Goal: Check status: Check status

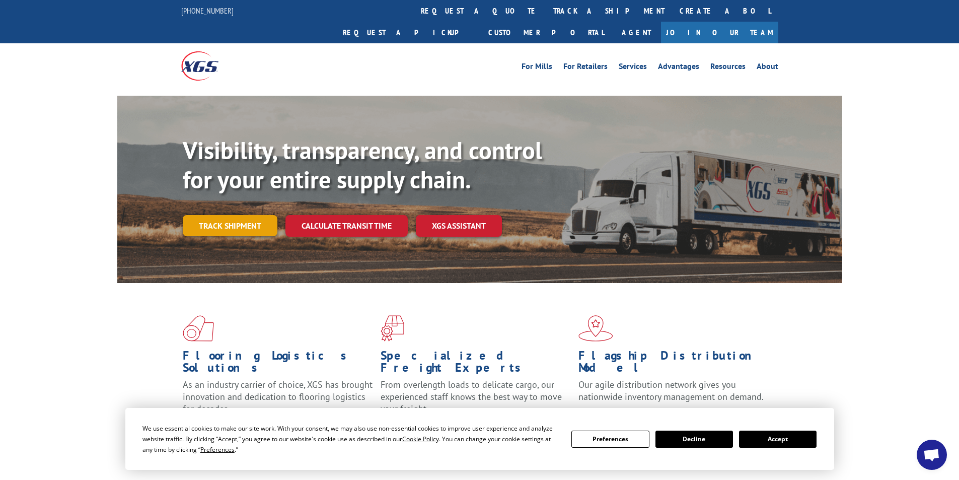
click at [238, 215] on link "Track shipment" at bounding box center [230, 225] width 95 height 21
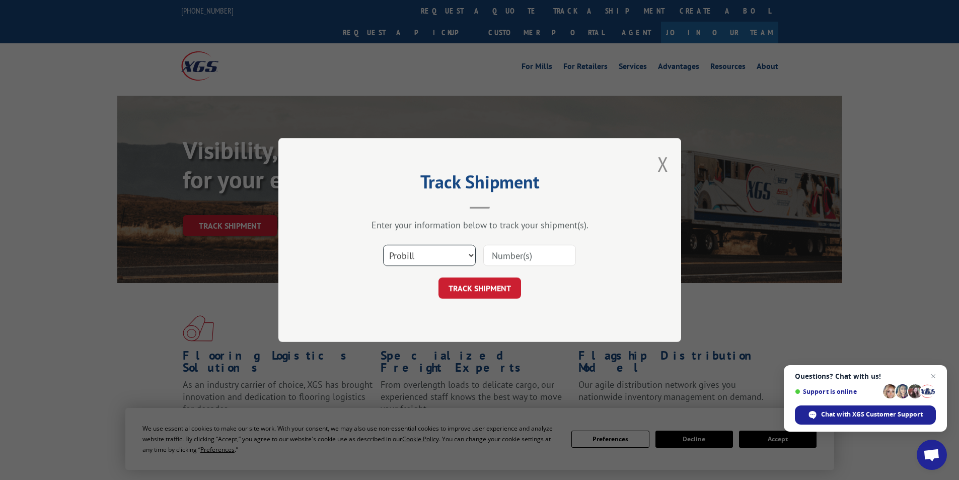
click at [414, 262] on select "Select category... Probill BOL PO" at bounding box center [429, 255] width 93 height 21
select select "bol"
click at [383, 245] on select "Select category... Probill BOL PO" at bounding box center [429, 255] width 93 height 21
click at [509, 259] on input at bounding box center [529, 255] width 93 height 21
type input "3396945"
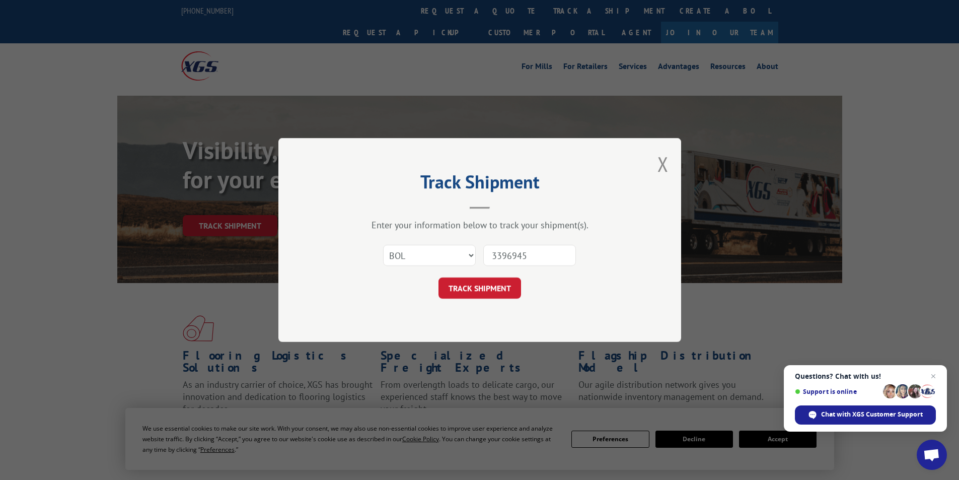
click button "TRACK SHIPMENT" at bounding box center [479, 287] width 83 height 21
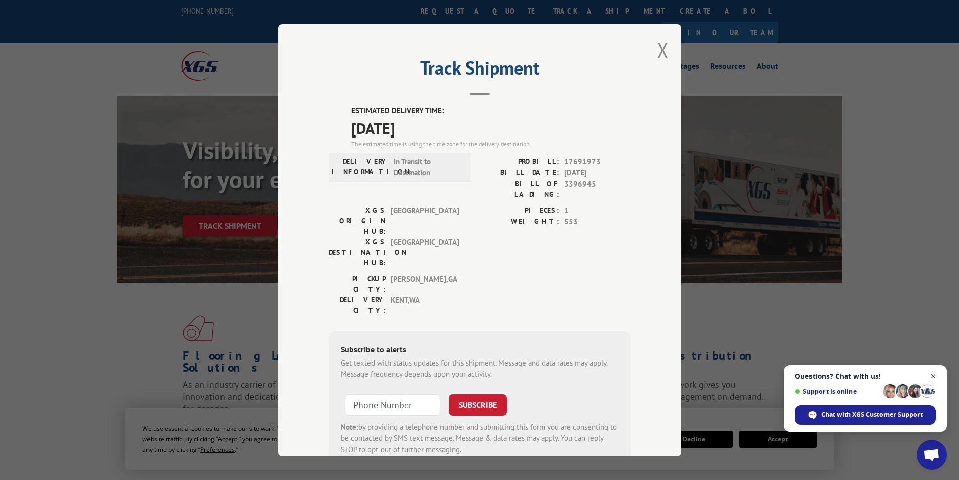
click at [934, 377] on span "Close chat" at bounding box center [933, 376] width 13 height 13
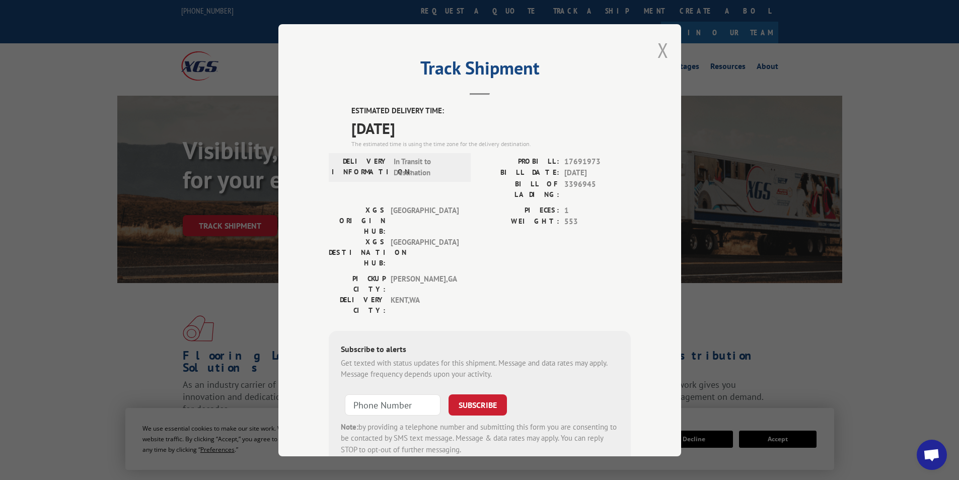
click at [657, 50] on button "Close modal" at bounding box center [662, 50] width 11 height 27
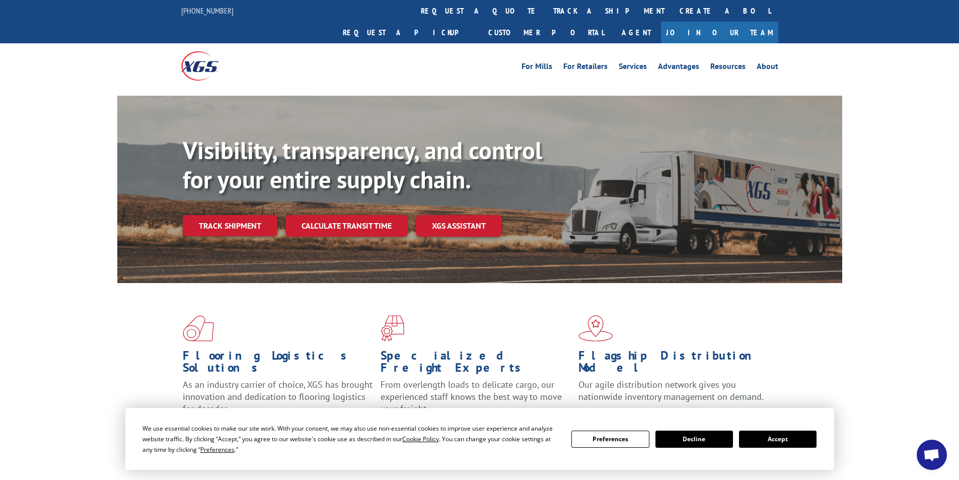
click at [779, 437] on button "Accept" at bounding box center [778, 438] width 78 height 17
